Goal: Register for event/course

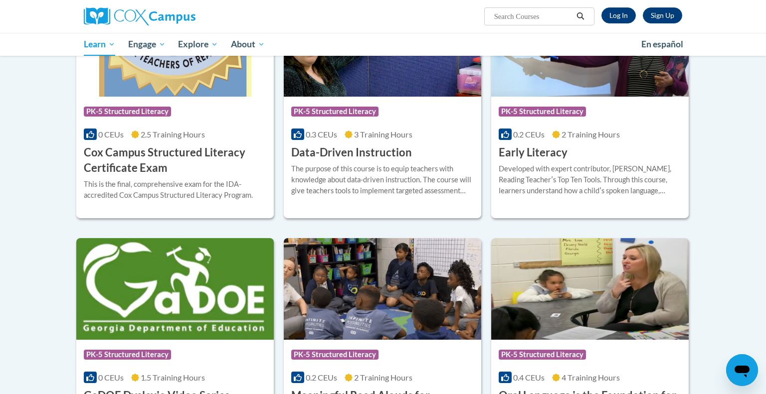
scroll to position [385, 0]
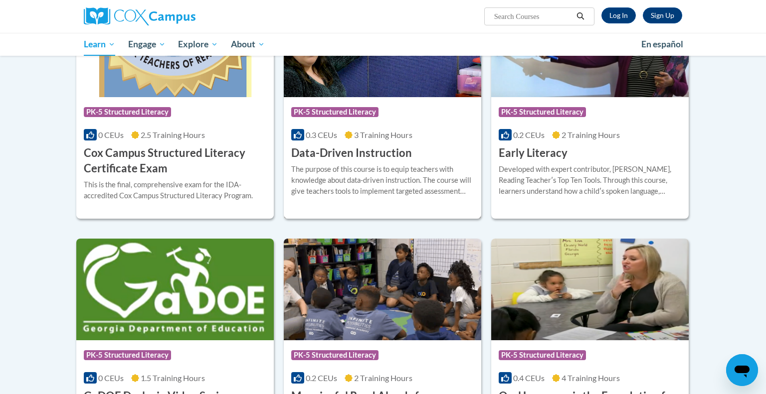
click at [334, 156] on h3 "Data-Driven Instruction" at bounding box center [351, 153] width 121 height 15
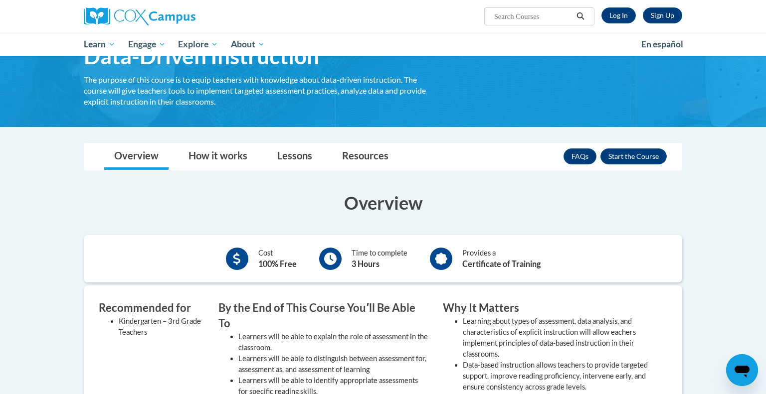
scroll to position [109, 0]
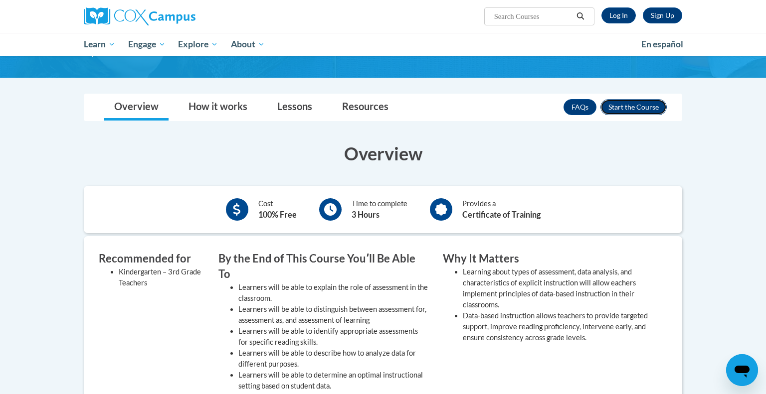
click at [628, 111] on button "Enroll" at bounding box center [633, 107] width 66 height 16
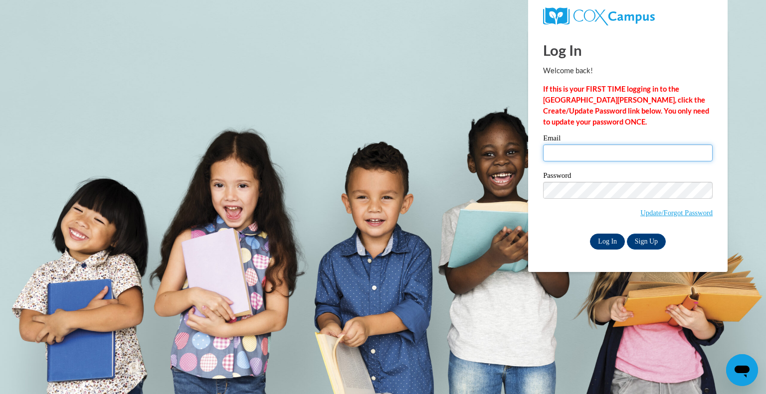
type input "allisonbrankle@gmail.com"
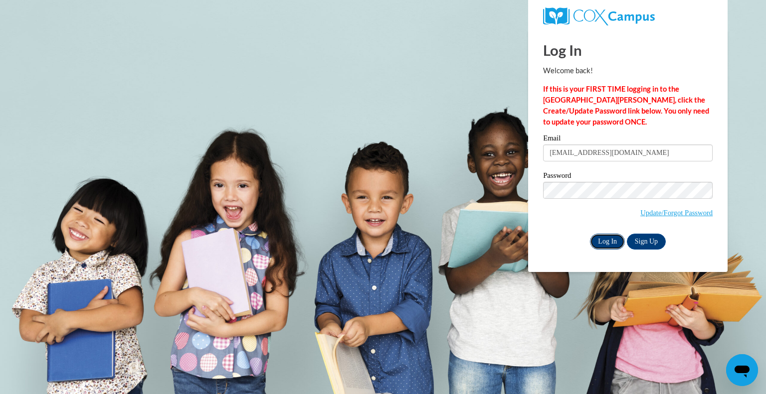
click at [603, 242] on input "Log In" at bounding box center [607, 242] width 35 height 16
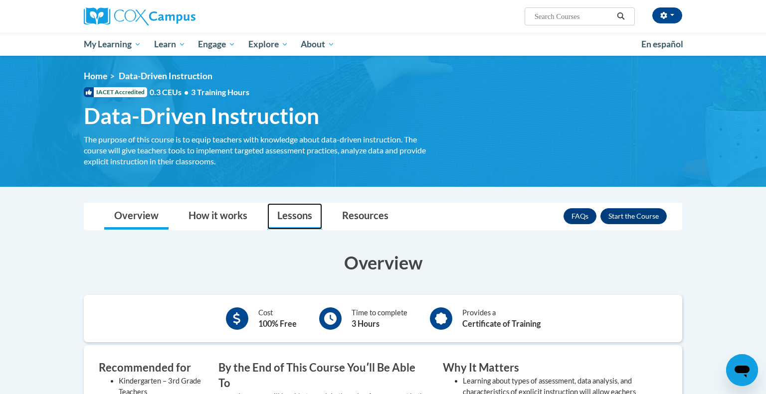
click at [301, 220] on link "Lessons" at bounding box center [294, 216] width 55 height 26
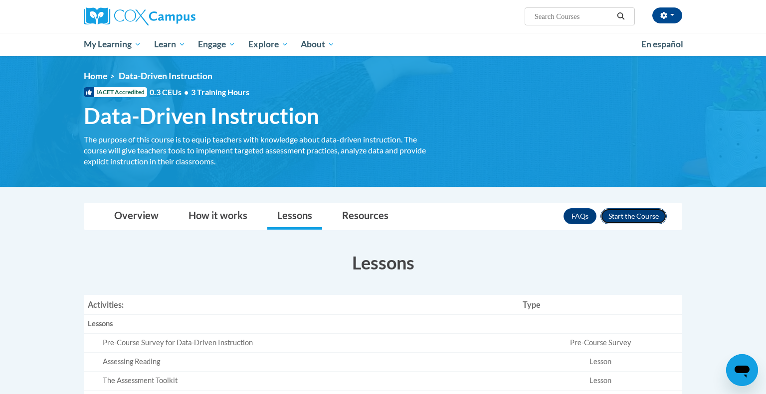
click at [629, 215] on button "Enroll" at bounding box center [633, 216] width 66 height 16
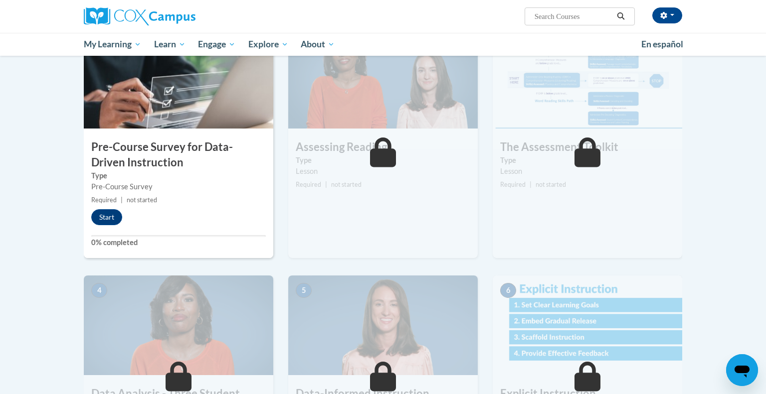
scroll to position [227, 0]
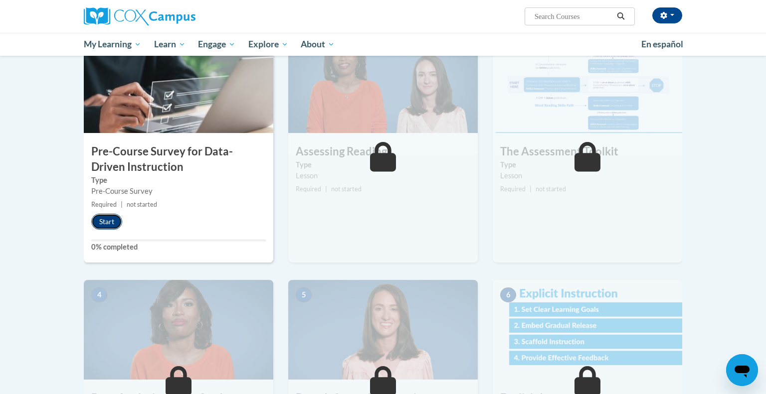
click at [107, 222] on button "Start" at bounding box center [106, 222] width 31 height 16
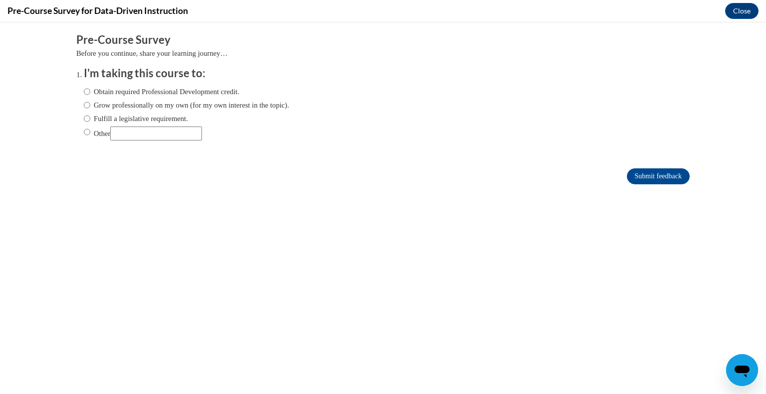
scroll to position [0, 0]
click at [84, 105] on input "Grow professionally on my own (for my own interest in the topic)." at bounding box center [87, 105] width 6 height 11
radio input "true"
click at [121, 91] on label "Obtain required Professional Development credit." at bounding box center [162, 91] width 156 height 11
click at [90, 91] on input "Obtain required Professional Development credit." at bounding box center [87, 91] width 6 height 11
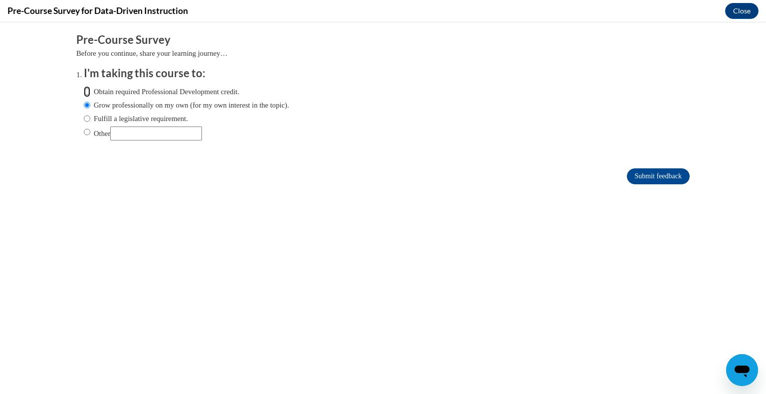
radio input "true"
click at [648, 187] on form "Pre-Course Survey Before you continue, share your learning journey… I'm taking …" at bounding box center [382, 113] width 613 height 163
click at [648, 186] on form "Pre-Course Survey Before you continue, share your learning journey… I'm taking …" at bounding box center [382, 113] width 613 height 163
click at [645, 174] on input "Submit feedback" at bounding box center [658, 177] width 63 height 16
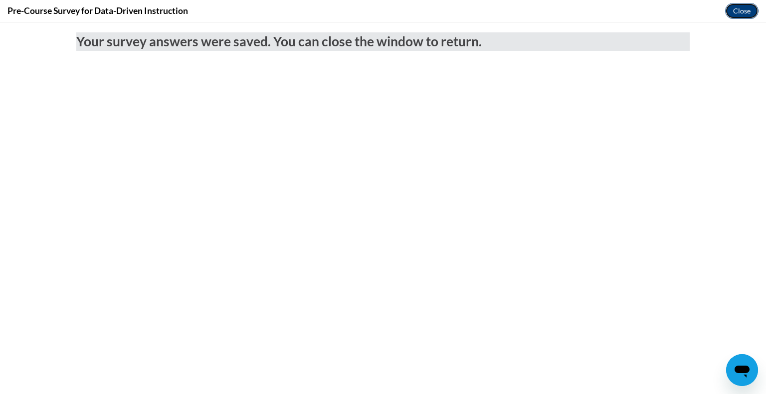
click at [738, 15] on button "Close" at bounding box center [741, 11] width 33 height 16
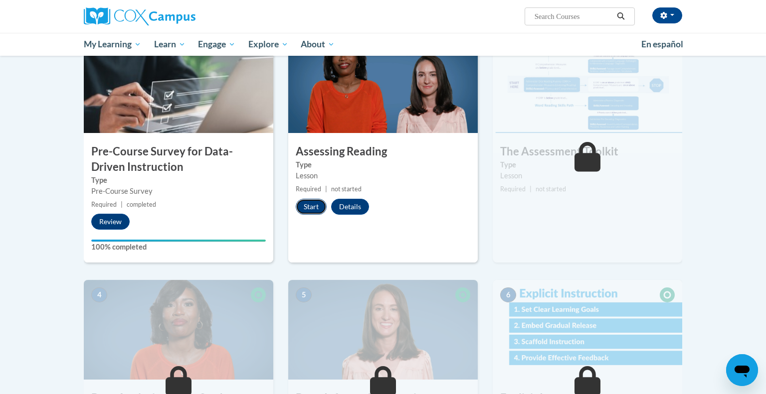
click at [302, 210] on button "Start" at bounding box center [311, 207] width 31 height 16
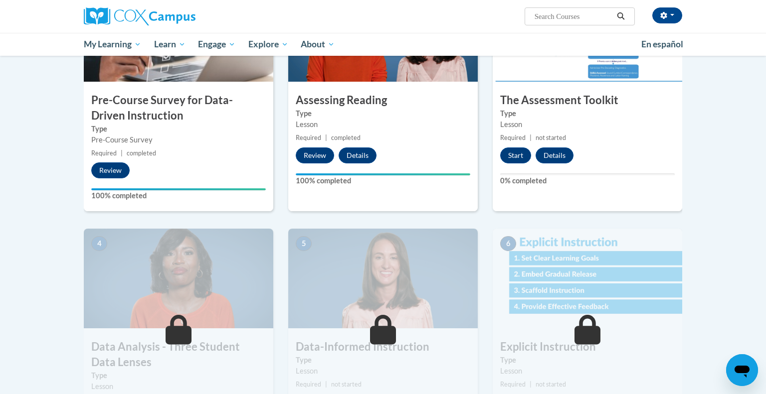
scroll to position [277, 0]
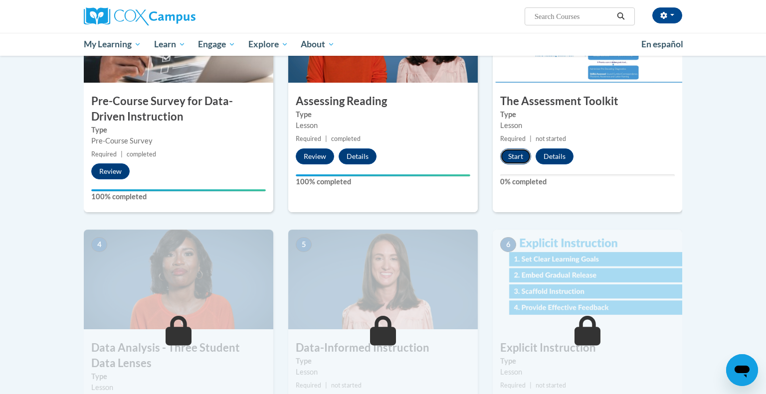
click at [511, 164] on button "Start" at bounding box center [515, 157] width 31 height 16
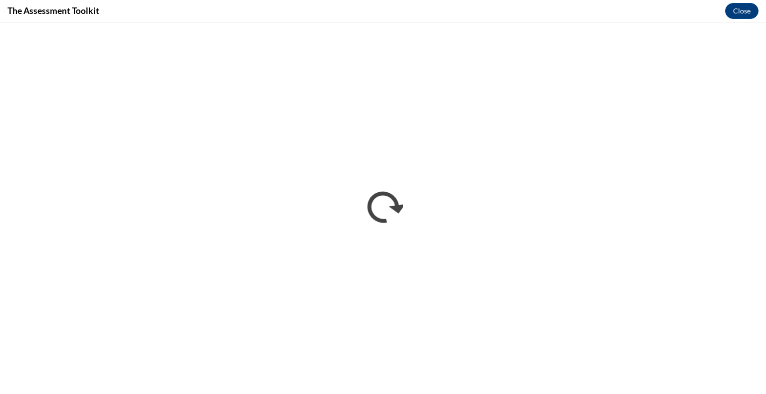
scroll to position [0, 0]
